Goal: Task Accomplishment & Management: Manage account settings

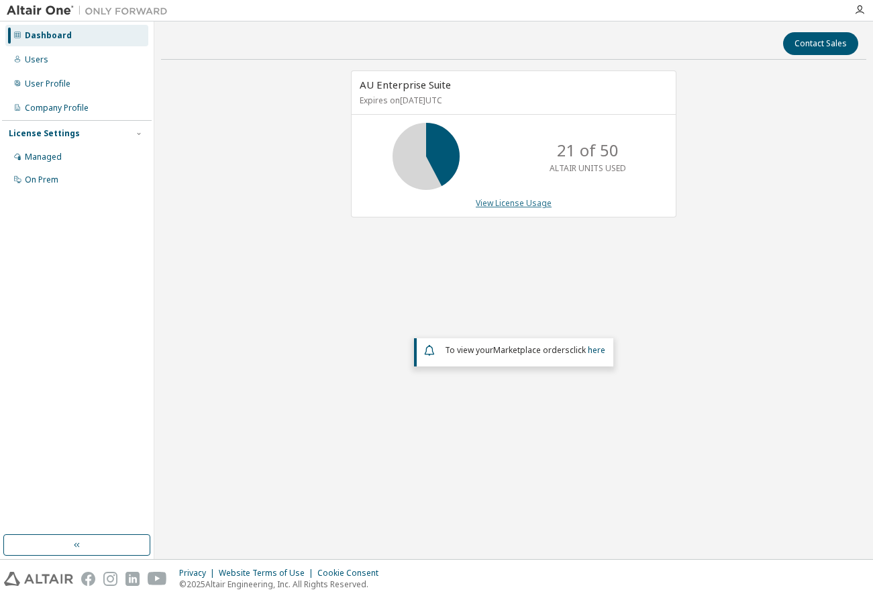
click at [509, 199] on link "View License Usage" at bounding box center [514, 202] width 76 height 11
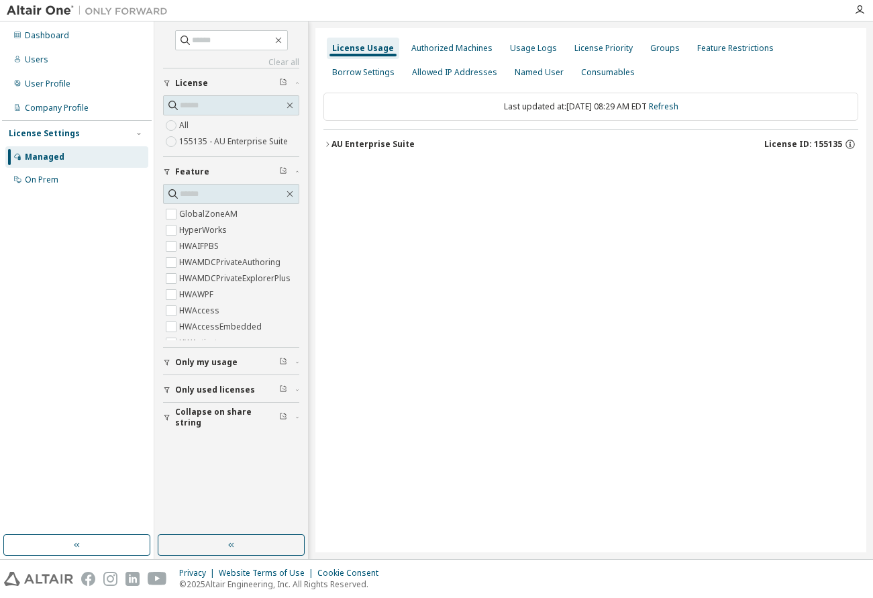
click at [332, 144] on div "AU Enterprise Suite" at bounding box center [372, 144] width 83 height 11
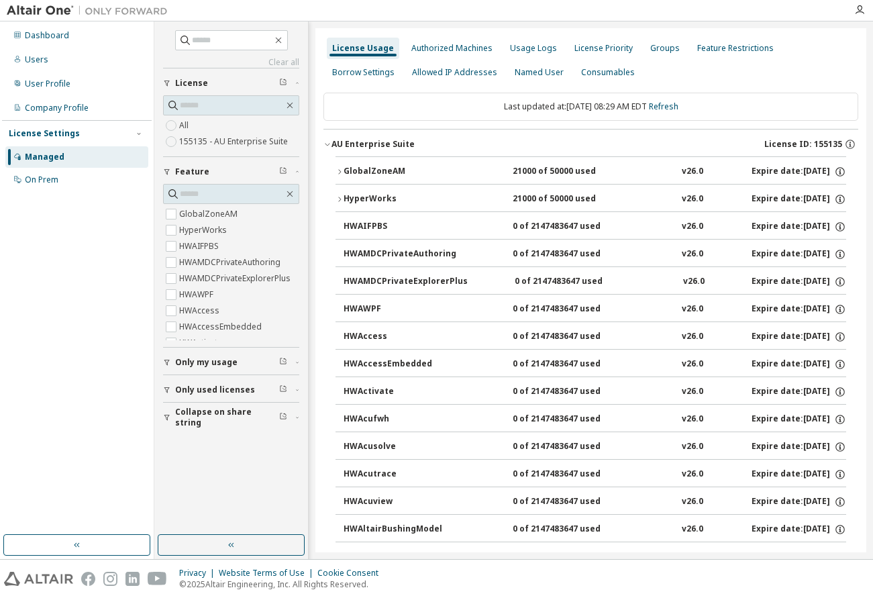
click at [340, 196] on icon "button" at bounding box center [339, 199] width 8 height 8
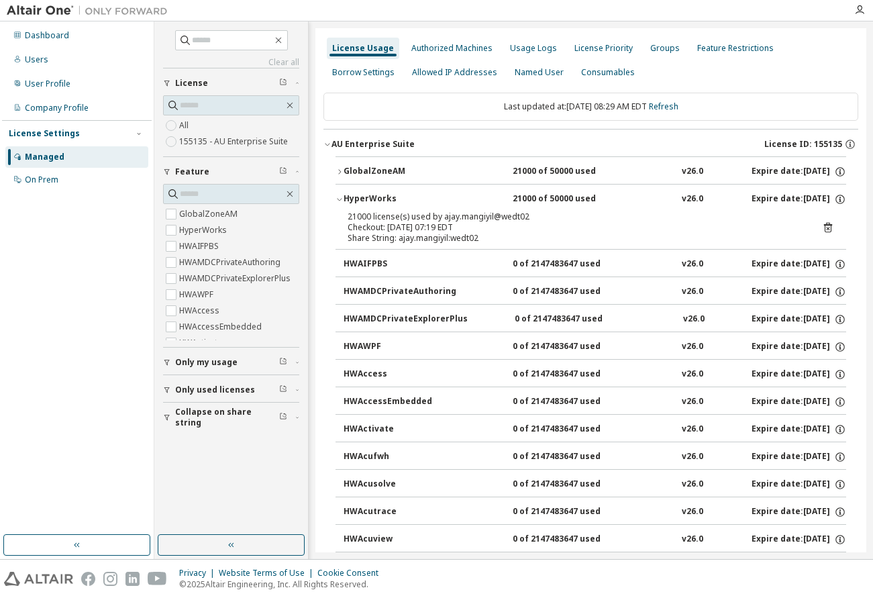
click at [340, 197] on icon "button" at bounding box center [339, 199] width 8 height 8
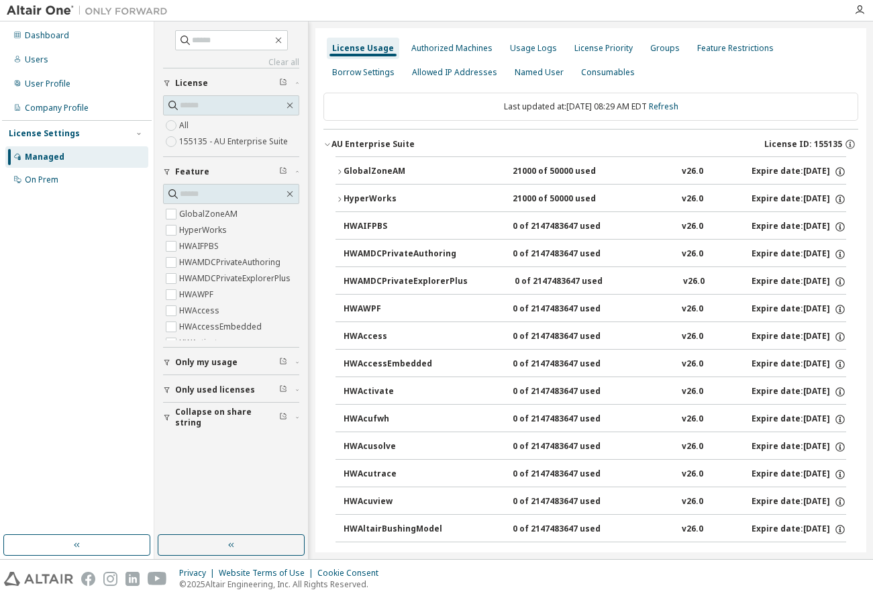
click at [341, 199] on icon "button" at bounding box center [339, 199] width 8 height 8
